Goal: Ask a question

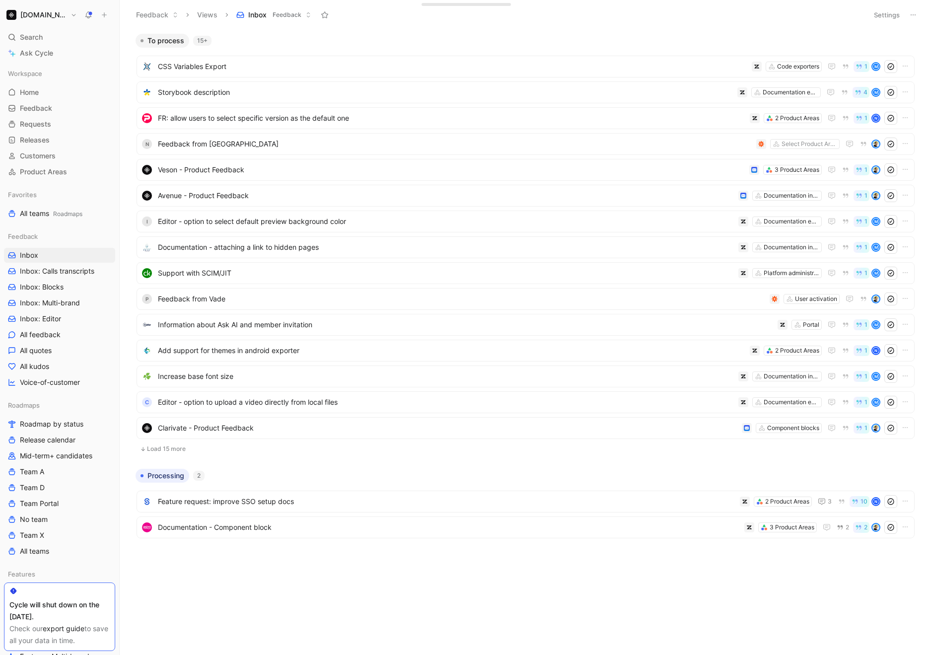
click at [41, 15] on h1 "[DOMAIN_NAME]" at bounding box center [43, 14] width 46 height 9
click at [50, 99] on div "Workspace settings G then S" at bounding box center [67, 102] width 122 height 16
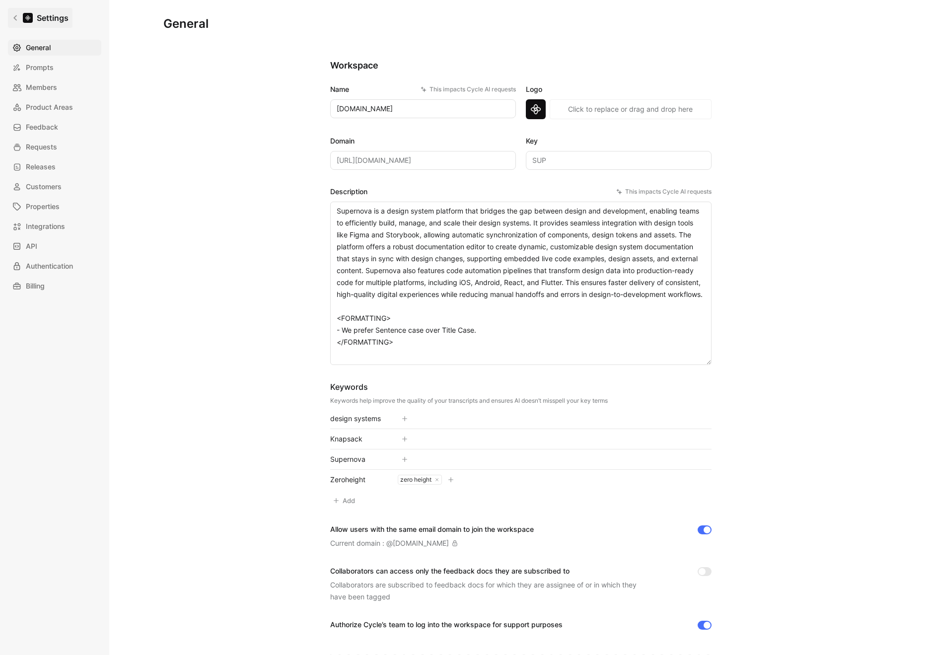
click at [18, 15] on icon at bounding box center [15, 17] width 7 height 7
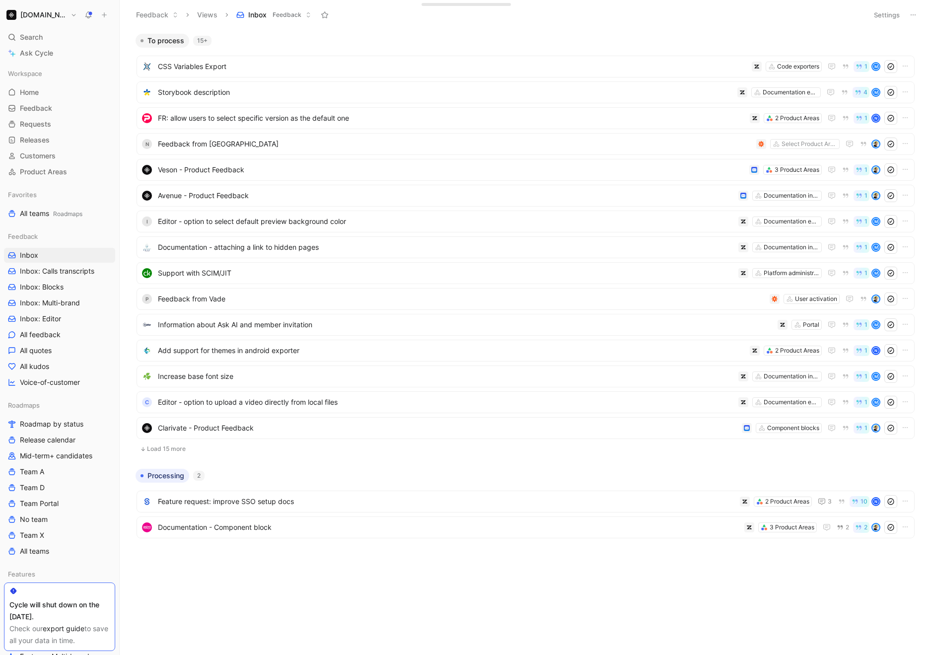
click at [47, 16] on h1 "[DOMAIN_NAME]" at bounding box center [43, 14] width 46 height 9
click at [74, 141] on div "Export assets" at bounding box center [67, 134] width 122 height 16
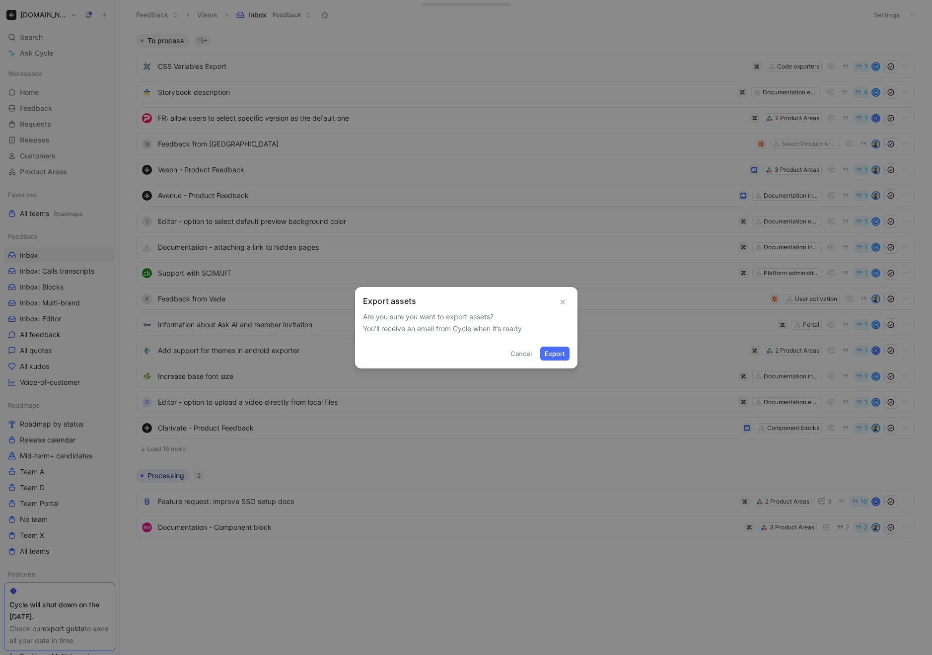
click at [75, 138] on div at bounding box center [466, 327] width 932 height 655
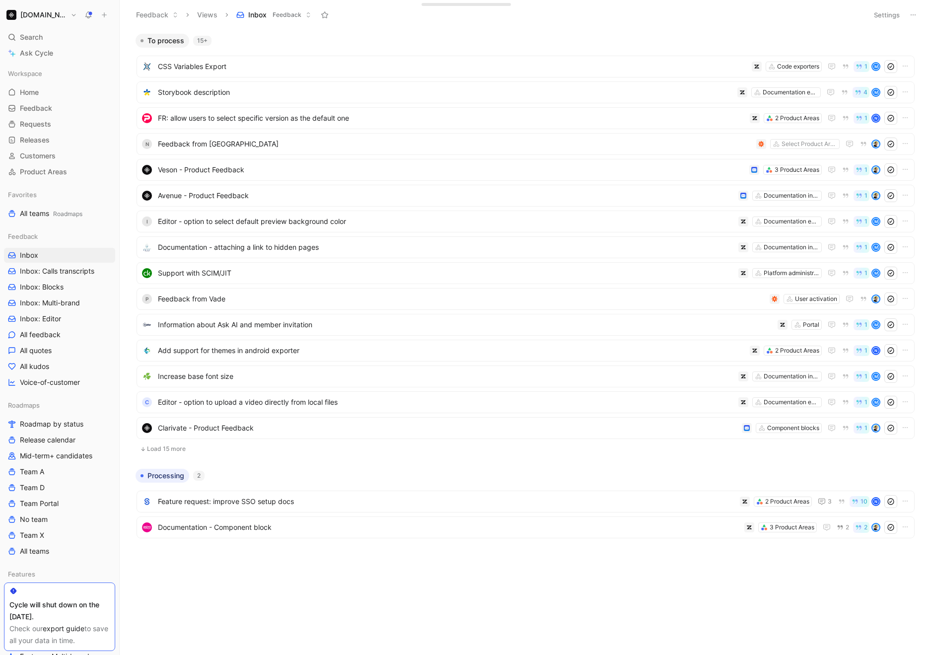
click at [30, 16] on h1 "[DOMAIN_NAME]" at bounding box center [43, 14] width 46 height 9
click at [49, 100] on div "Workspace settings G then S" at bounding box center [67, 102] width 122 height 16
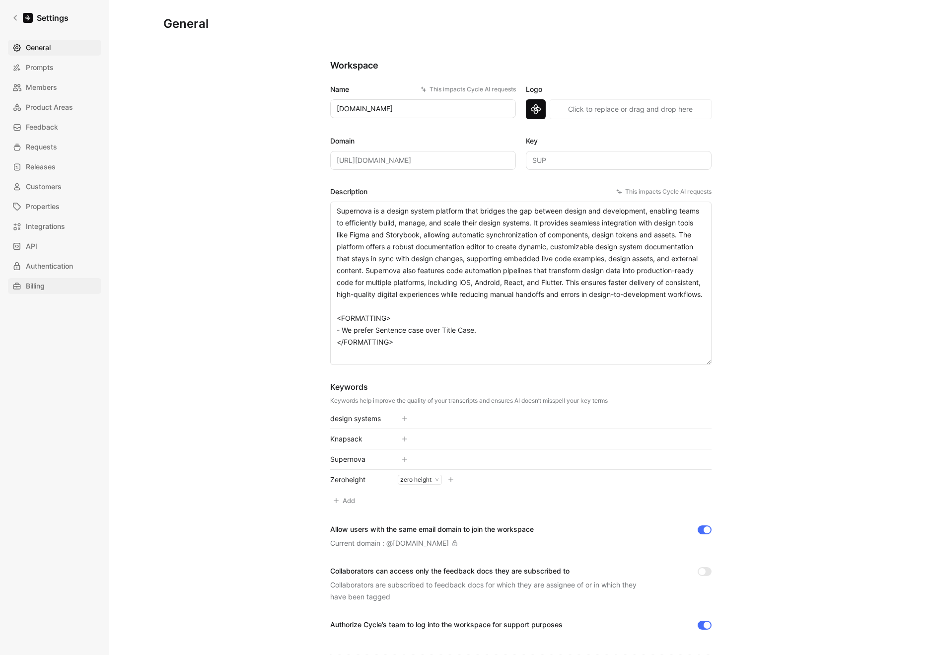
click at [63, 288] on link "Billing" at bounding box center [54, 286] width 93 height 16
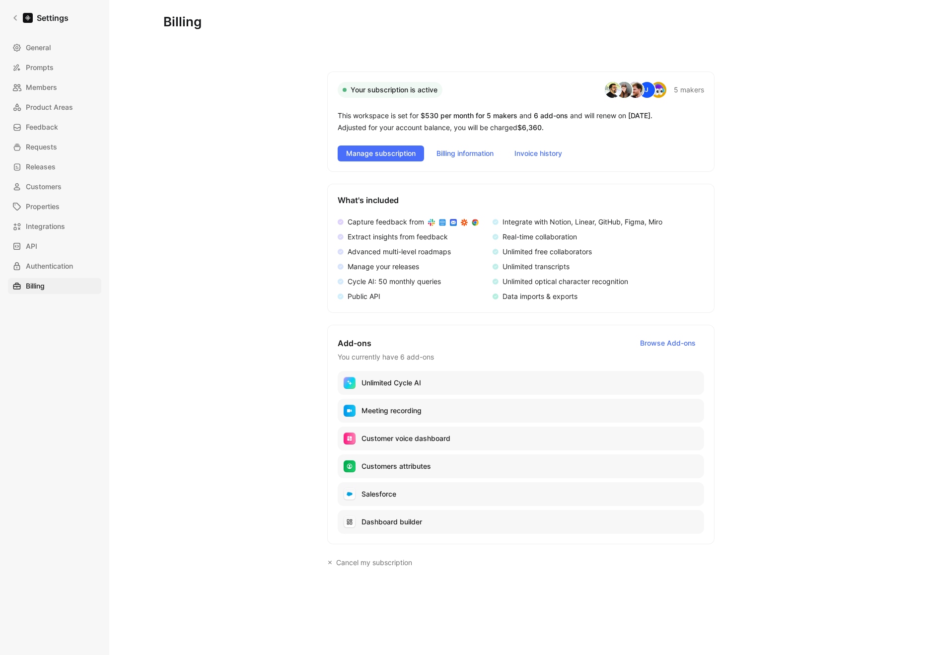
click at [403, 129] on div "This workspace is set for $530 per month for 5 makers and 6 add-ons and will re…" at bounding box center [521, 122] width 366 height 24
click at [216, 216] on div "Billing Your subscription is active J 5 makers This workspace is set for $530 p…" at bounding box center [520, 391] width 715 height 750
click at [396, 386] on p "Unlimited Cycle AI" at bounding box center [391, 383] width 60 height 12
click at [59, 224] on span "Integrations" at bounding box center [45, 226] width 39 height 12
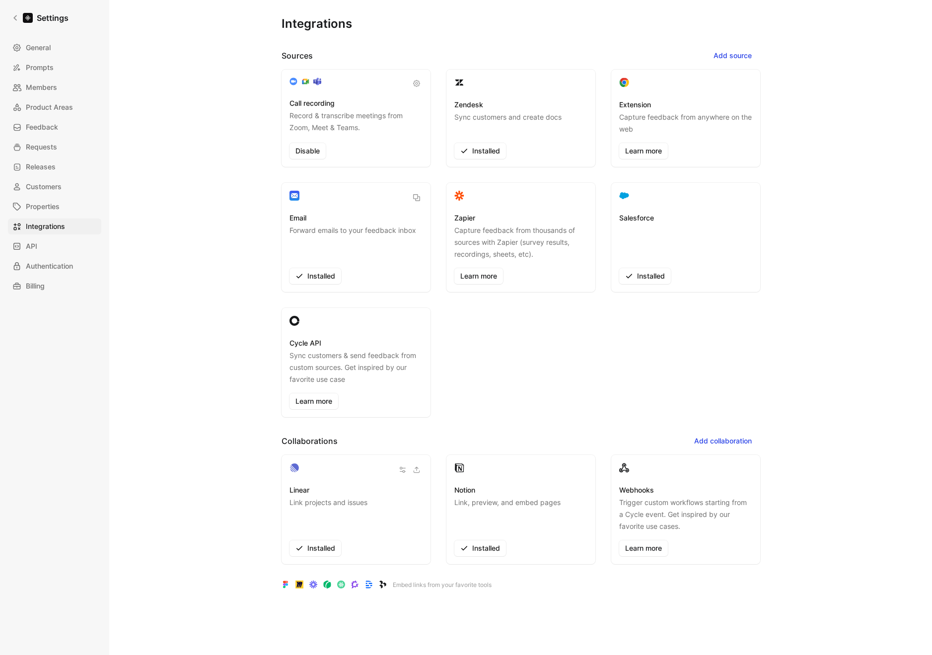
click at [489, 95] on div "Zendesk Sync customers and create docs Installed" at bounding box center [520, 117] width 149 height 97
click at [461, 100] on h3 "Zendesk" at bounding box center [468, 105] width 29 height 12
click at [399, 470] on icon "button" at bounding box center [403, 470] width 8 height 8
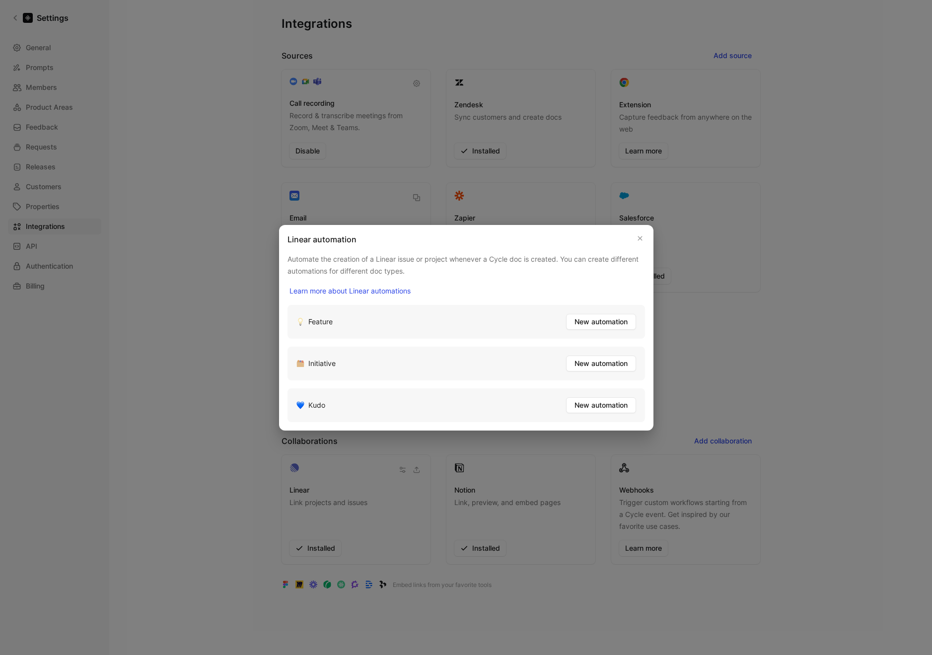
click at [226, 365] on div at bounding box center [466, 327] width 932 height 655
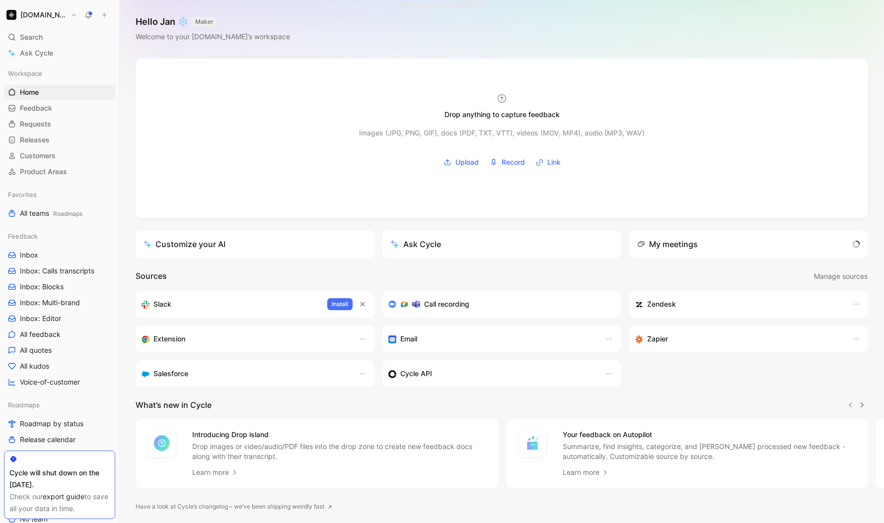
click at [332, 23] on div "Hello Jan ❄️ MAKER Welcome to your [DOMAIN_NAME]’s workspace" at bounding box center [502, 29] width 764 height 59
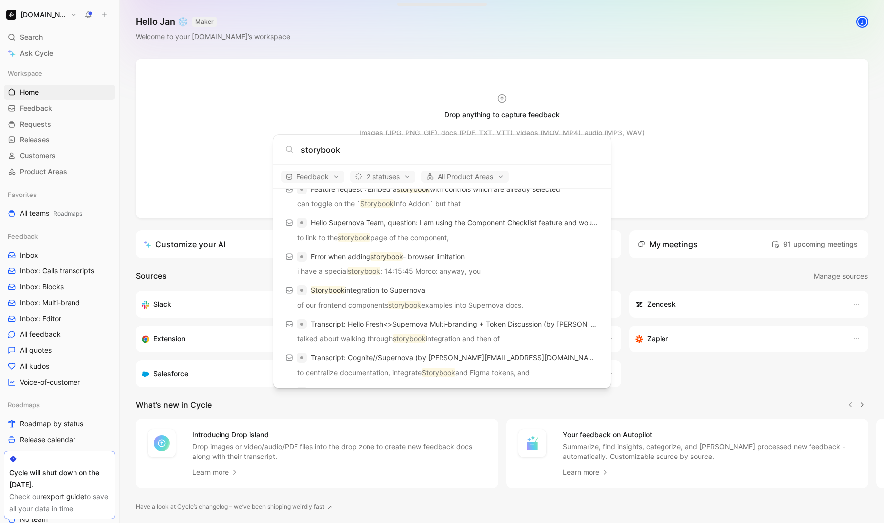
scroll to position [404, 0]
type input "storybook"
click at [316, 174] on span "Feedback" at bounding box center [312, 177] width 54 height 12
click at [368, 212] on div "Quotes" at bounding box center [330, 211] width 94 height 16
click at [369, 228] on div "Requests" at bounding box center [330, 227] width 94 height 16
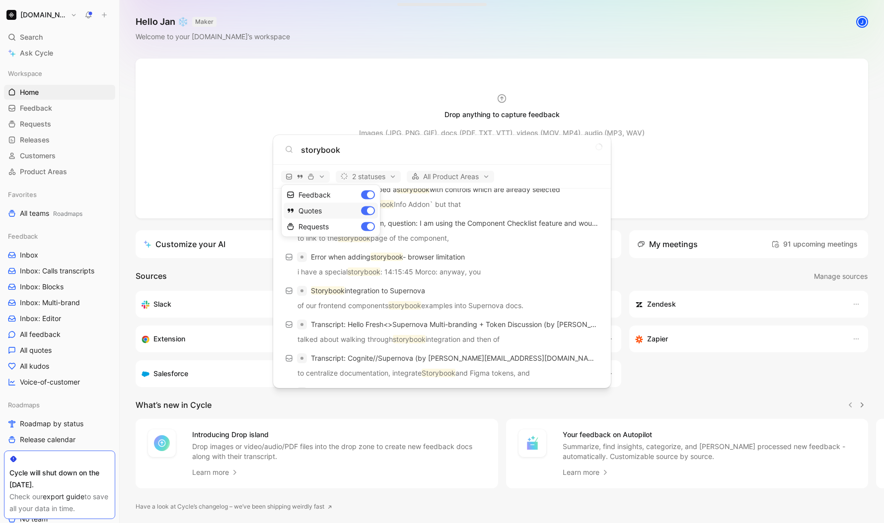
click at [369, 212] on div "Quotes" at bounding box center [330, 211] width 94 height 16
click at [537, 172] on div at bounding box center [442, 261] width 884 height 523
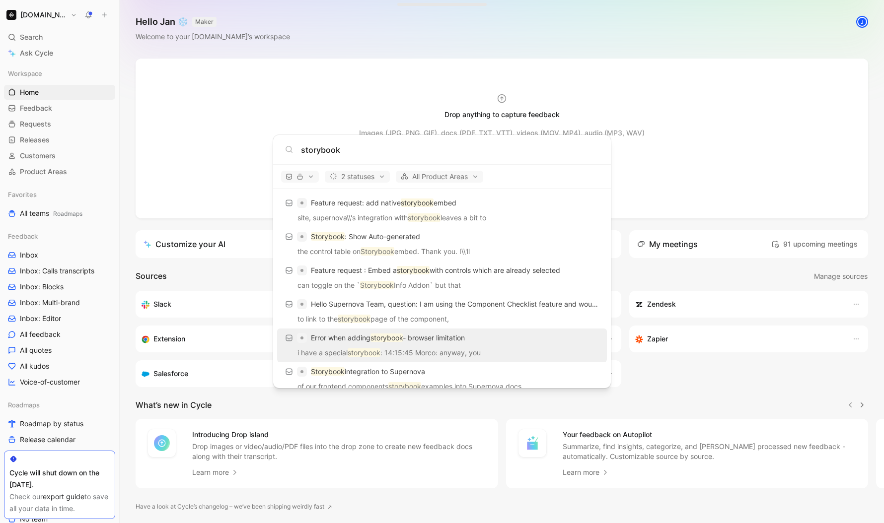
scroll to position [0, 0]
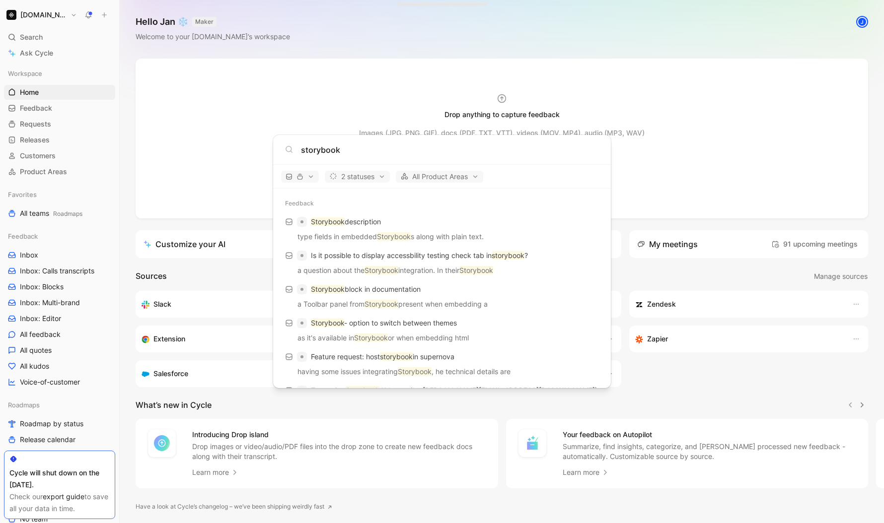
click at [355, 43] on body "Supernova.io Search ⌘ K Ask Cycle Workspace Home G then H Feedback G then F Req…" at bounding box center [442, 261] width 884 height 523
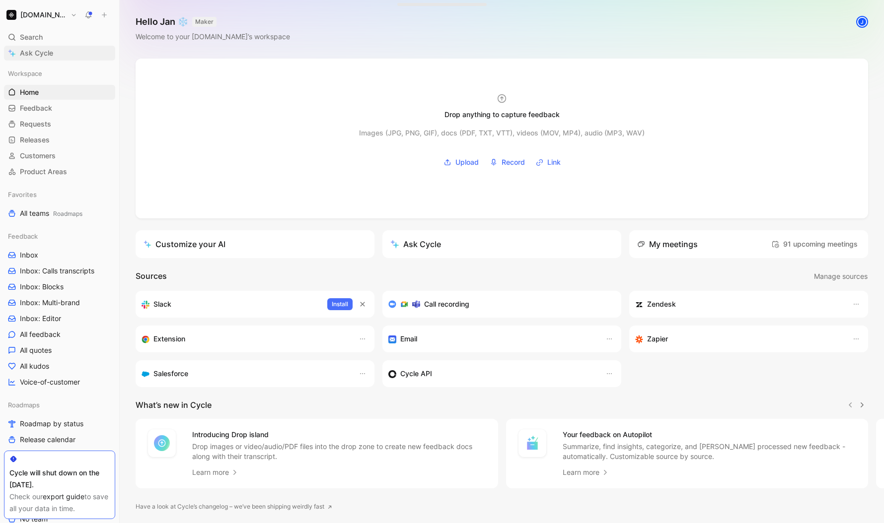
click at [36, 59] on span "Ask Cycle" at bounding box center [36, 53] width 33 height 12
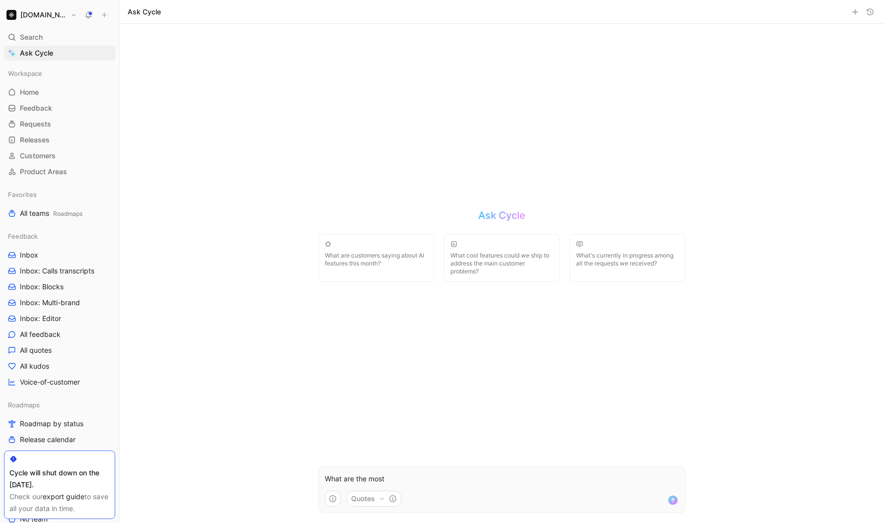
click at [375, 498] on button "Quotes" at bounding box center [373, 499] width 55 height 16
click at [392, 456] on div "Feedback docs" at bounding box center [386, 455] width 62 height 12
click at [508, 483] on html "Supernova.io Search ⌘ K Ask Cycle Workspace Home G then H Feedback G then F Req…" at bounding box center [442, 261] width 884 height 523
click at [515, 481] on p "What are the most" at bounding box center [502, 479] width 354 height 12
click at [377, 498] on button "Quotes" at bounding box center [373, 499] width 55 height 16
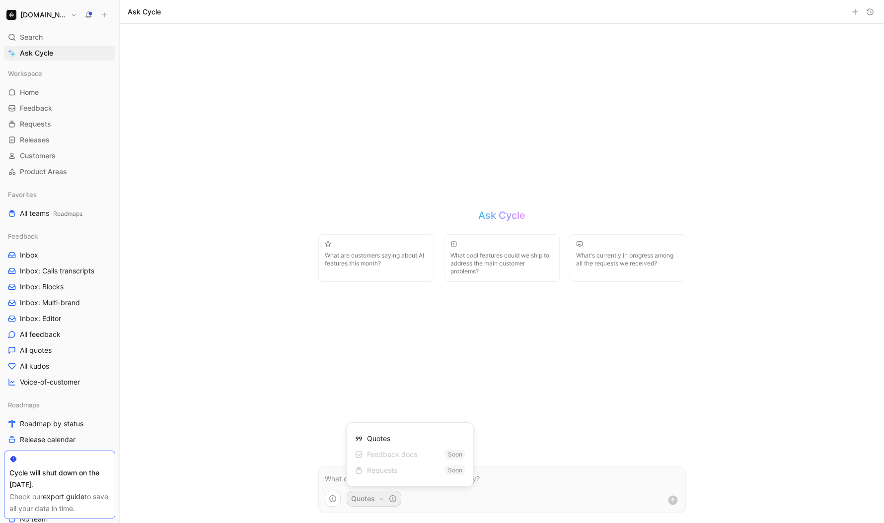
click at [398, 446] on div "Quotes" at bounding box center [410, 439] width 110 height 16
click at [532, 479] on html "[DOMAIN_NAME] Search ⌘ K Ask Cycle Workspace Home G then H Feedback G then F Re…" at bounding box center [442, 261] width 884 height 523
click at [526, 479] on p at bounding box center [502, 479] width 354 height 12
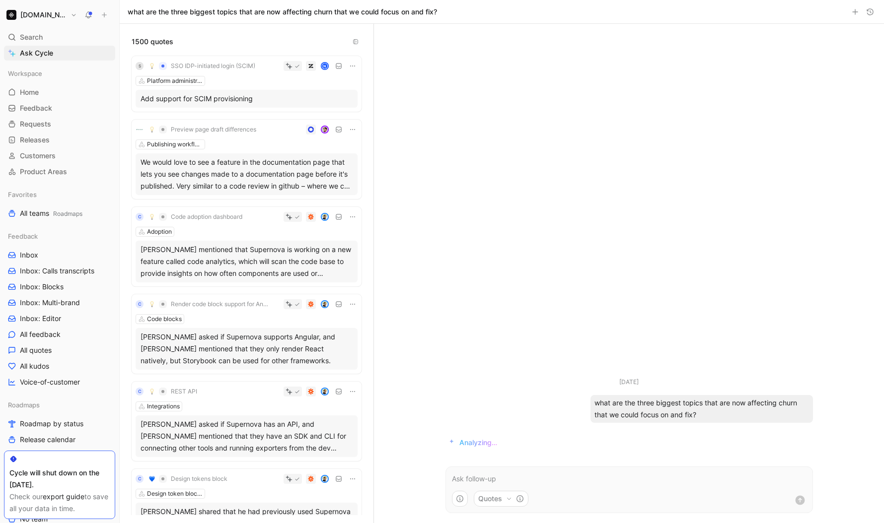
click at [466, 173] on div "[DATE] what are the three biggest topics that are now affecting churn that we c…" at bounding box center [628, 240] width 387 height 433
click at [516, 191] on div "[DATE] what are the three biggest topics that are now affecting churn that we c…" at bounding box center [628, 240] width 387 height 433
drag, startPoint x: 462, startPoint y: 444, endPoint x: 541, endPoint y: 444, distance: 78.9
click at [541, 444] on div "Analyzing…" at bounding box center [628, 443] width 359 height 12
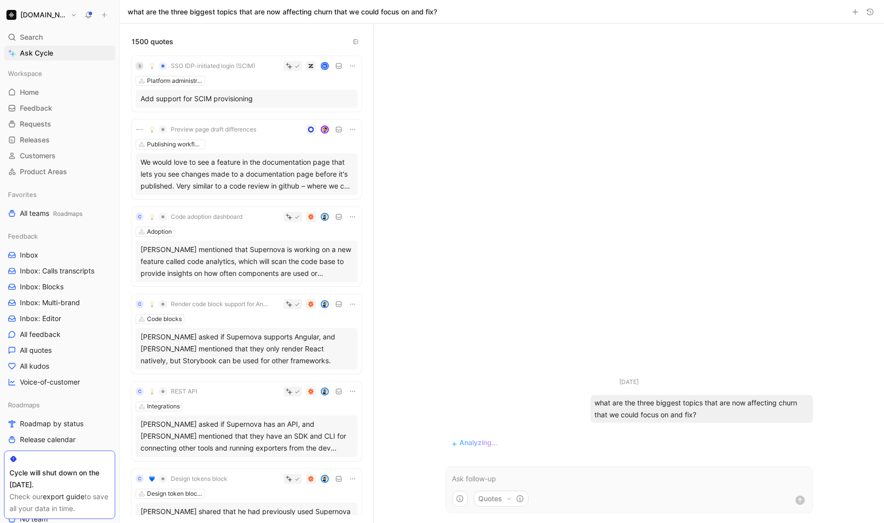
drag, startPoint x: 545, startPoint y: 443, endPoint x: 637, endPoint y: 405, distance: 99.7
click at [634, 401] on ul "[DATE] what are the three biggest topics that are now affecting churn that we c…" at bounding box center [628, 414] width 387 height 75
click at [624, 394] on div "[DATE] what are the three biggest topics that are now affecting churn that we c…" at bounding box center [628, 400] width 367 height 46
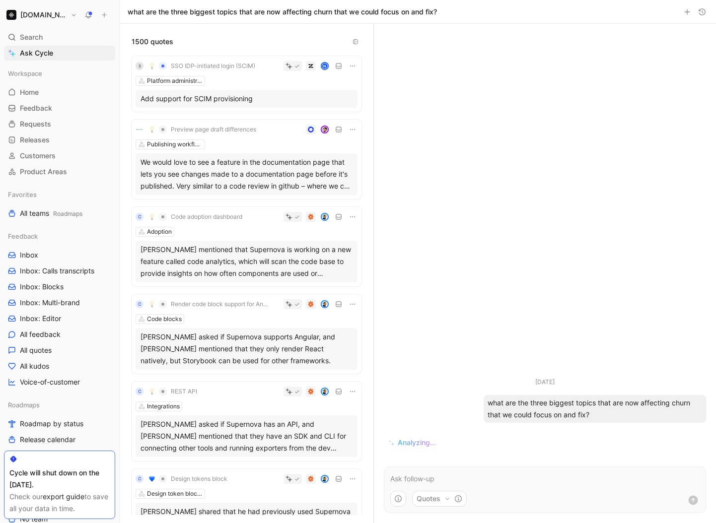
click at [438, 254] on div "[DATE] what are the three biggest topics that are now affecting churn that we c…" at bounding box center [545, 240] width 342 height 433
click at [437, 306] on div "[DATE] what are the three biggest topics that are now affecting churn that we c…" at bounding box center [545, 240] width 342 height 433
drag, startPoint x: 406, startPoint y: 449, endPoint x: 416, endPoint y: 348, distance: 101.4
click at [416, 348] on div "[DATE] what are the three biggest topics that are now affecting churn that we c…" at bounding box center [545, 240] width 342 height 433
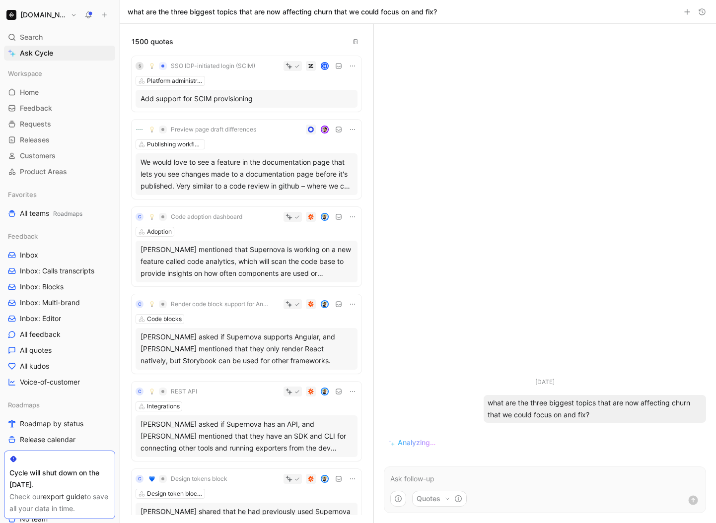
click at [441, 280] on div "[DATE] what are the three biggest topics that are now affecting churn that we c…" at bounding box center [545, 240] width 342 height 433
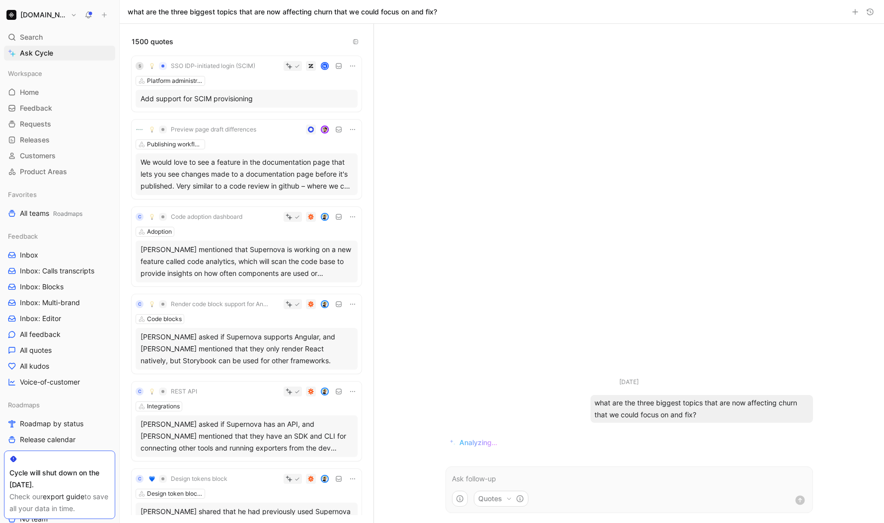
drag, startPoint x: 460, startPoint y: 442, endPoint x: 524, endPoint y: 442, distance: 64.5
click at [524, 442] on div "Analyzing…" at bounding box center [628, 443] width 359 height 12
drag, startPoint x: 539, startPoint y: 447, endPoint x: 544, endPoint y: 456, distance: 10.4
click at [543, 456] on div "[DATE] what are the three biggest topics that are now affecting churn that we c…" at bounding box center [628, 240] width 387 height 433
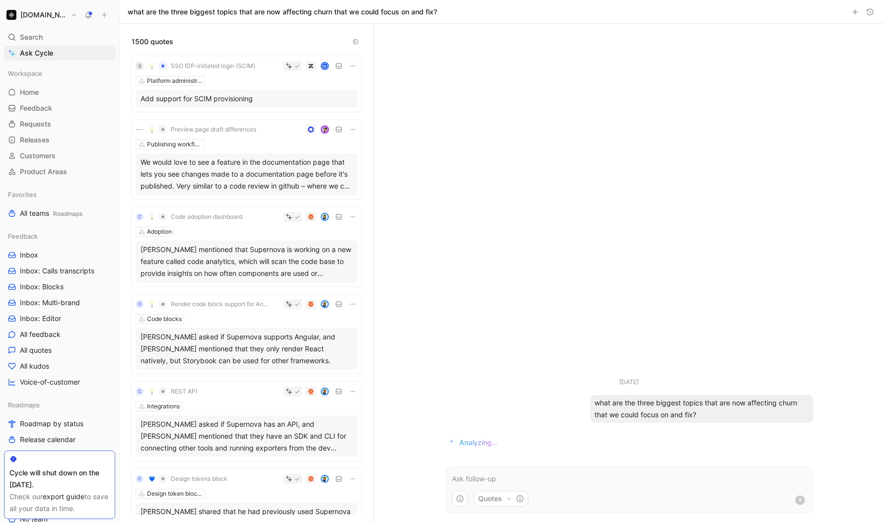
click at [544, 444] on div "Analyzing…" at bounding box center [628, 443] width 359 height 12
drag, startPoint x: 462, startPoint y: 447, endPoint x: 515, endPoint y: 447, distance: 53.6
click at [515, 447] on div "Analyzing…" at bounding box center [628, 443] width 359 height 12
drag, startPoint x: 457, startPoint y: 444, endPoint x: 506, endPoint y: 444, distance: 49.1
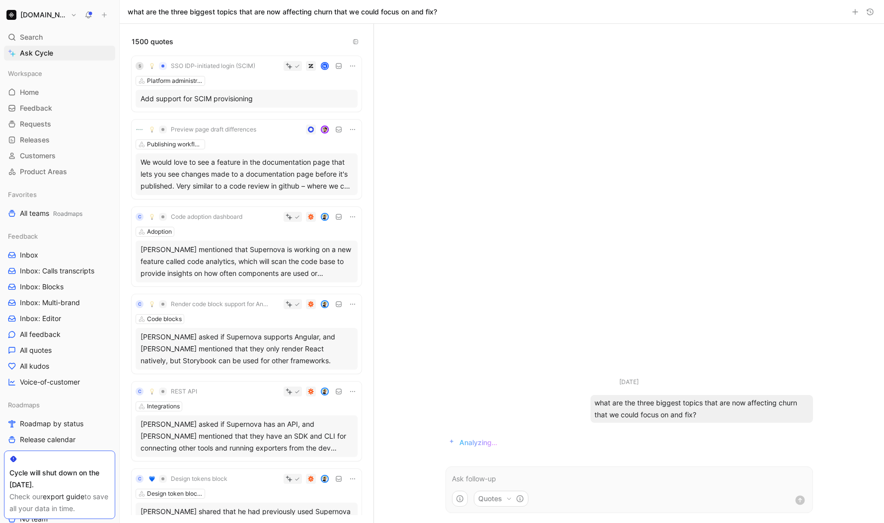
click at [506, 444] on div "Analyzing…" at bounding box center [628, 443] width 359 height 12
click at [507, 444] on div "Analyzing…" at bounding box center [628, 443] width 359 height 12
drag, startPoint x: 512, startPoint y: 444, endPoint x: 524, endPoint y: 438, distance: 13.1
click at [522, 438] on div "Analyzing…" at bounding box center [628, 443] width 359 height 12
click at [524, 438] on div "Analyzing…" at bounding box center [628, 443] width 359 height 12
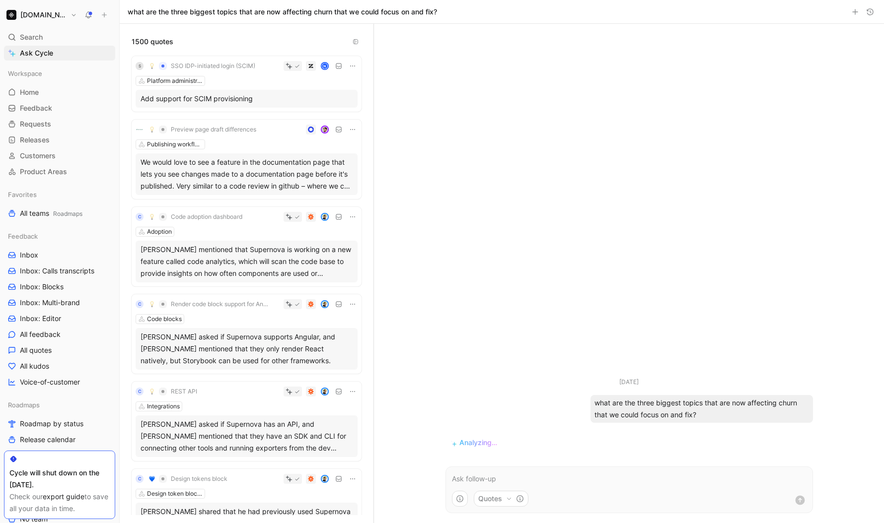
click at [503, 505] on button "Quotes" at bounding box center [501, 499] width 55 height 16
click at [505, 329] on html "[DOMAIN_NAME] Search ⌘ K Ask Cycle Workspace Home G then H Feedback G then F Re…" at bounding box center [442, 261] width 884 height 523
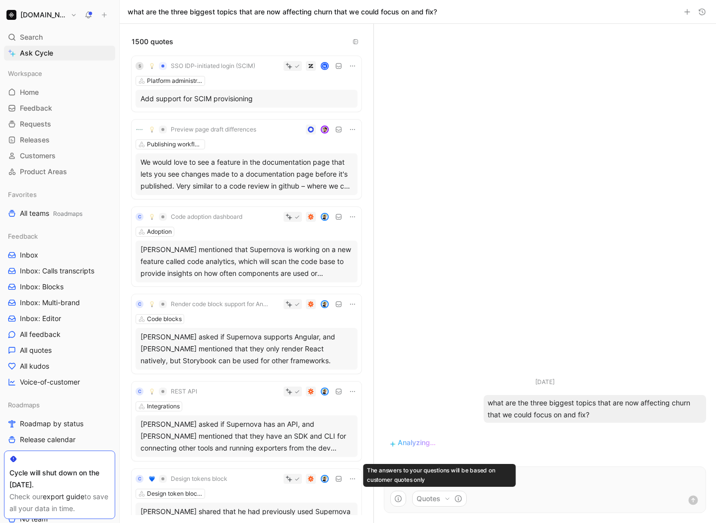
click at [491, 295] on div "[DATE] what are the three biggest topics that are now affecting churn that we c…" at bounding box center [545, 240] width 342 height 433
